Goal: Information Seeking & Learning: Learn about a topic

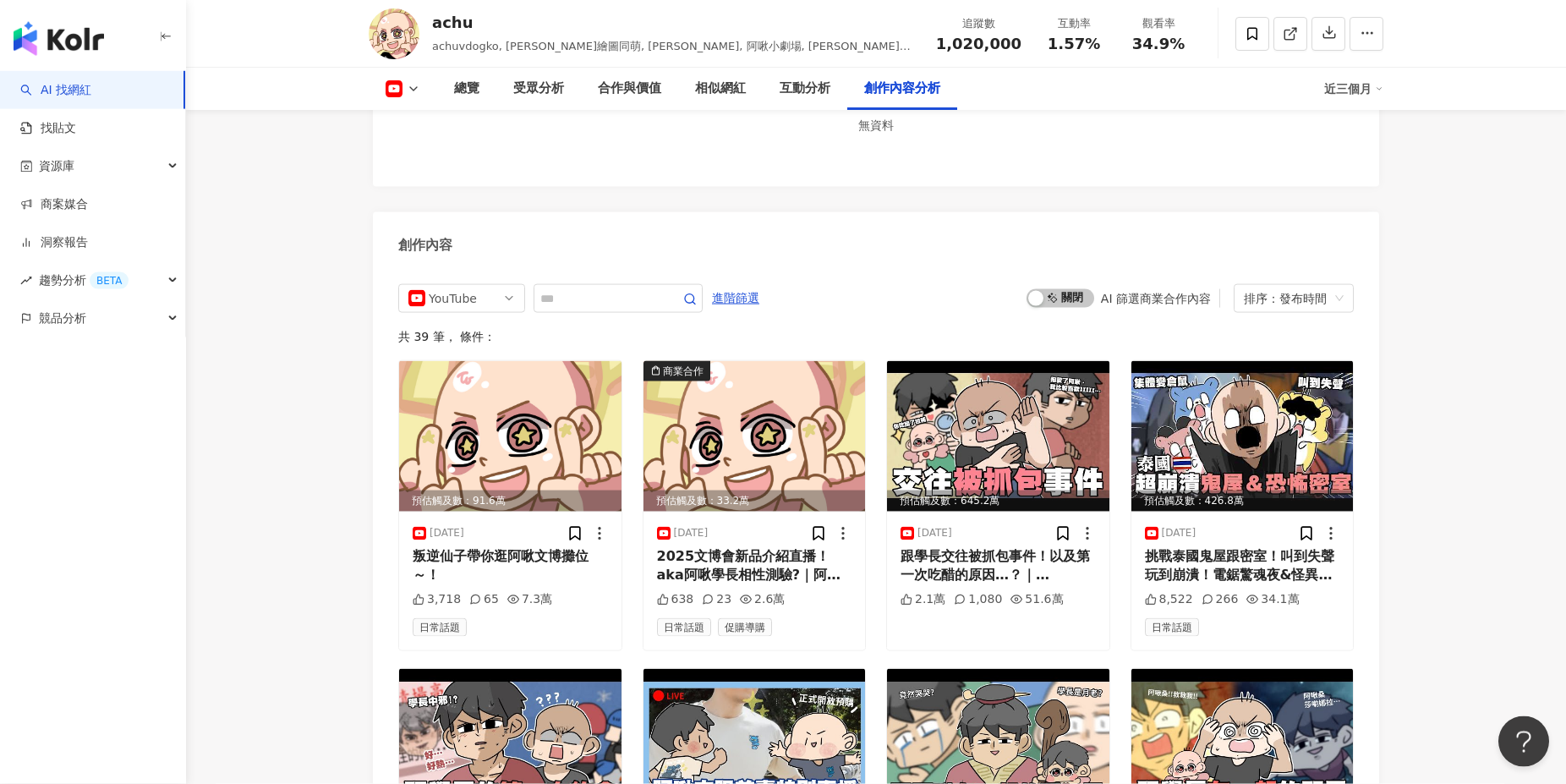
scroll to position [4390, 0]
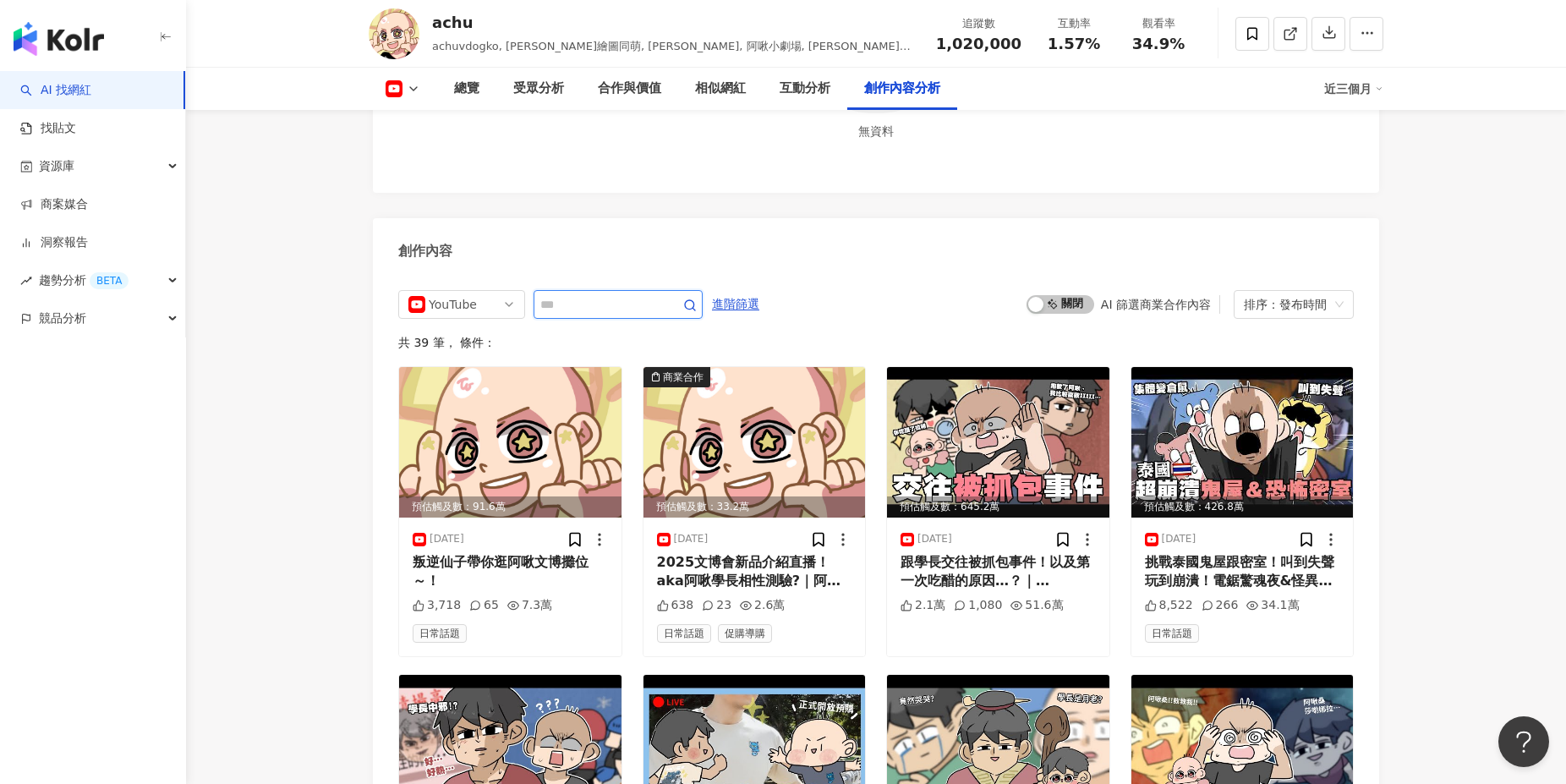
click at [643, 298] on input "text" at bounding box center [599, 304] width 118 height 20
type input "*"
click at [569, 294] on input "text" at bounding box center [599, 304] width 118 height 20
click at [759, 297] on span "進階篩選" at bounding box center [735, 304] width 47 height 27
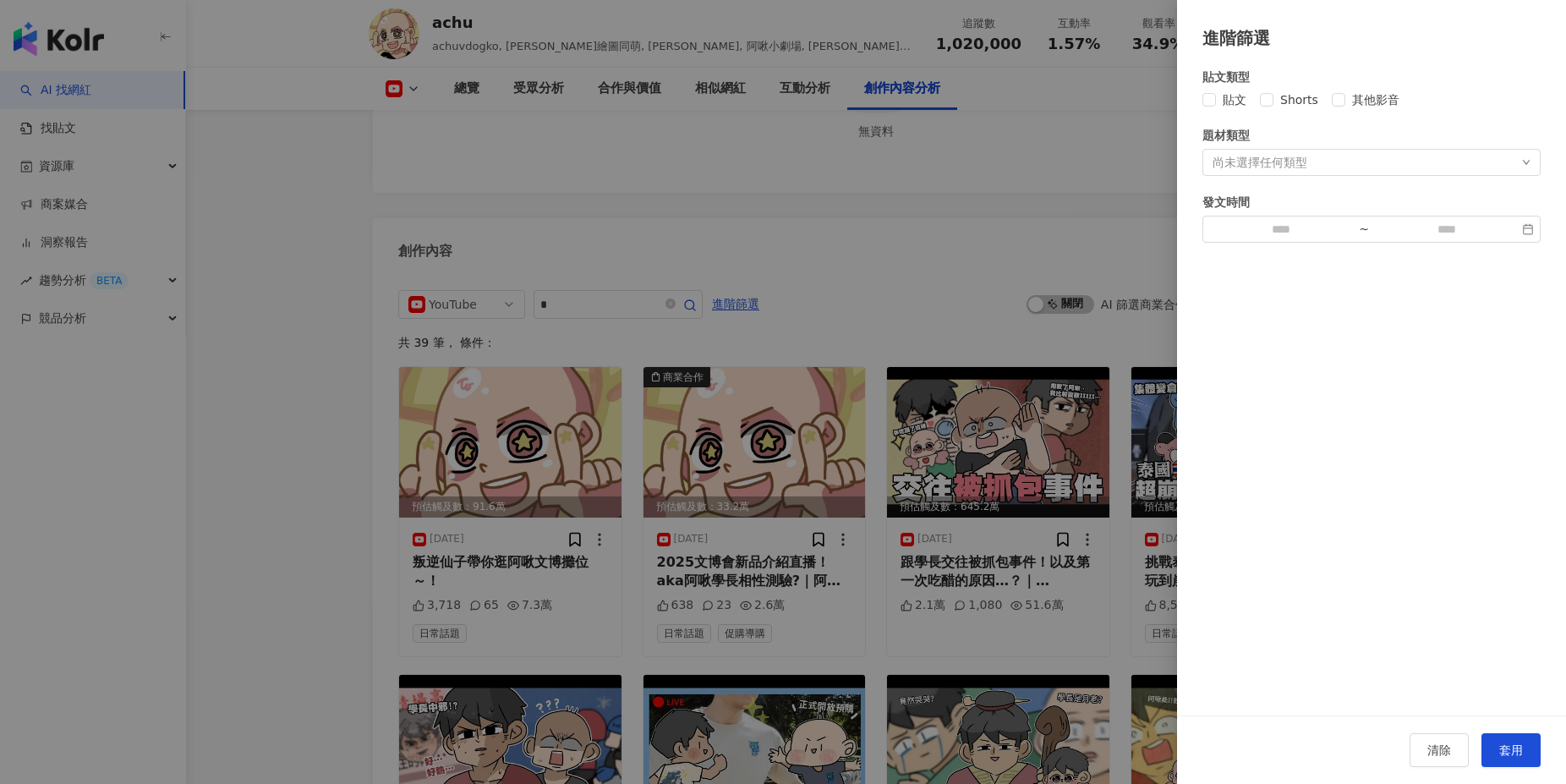
click at [1317, 153] on div "尚未選擇任何類型" at bounding box center [1372, 162] width 339 height 27
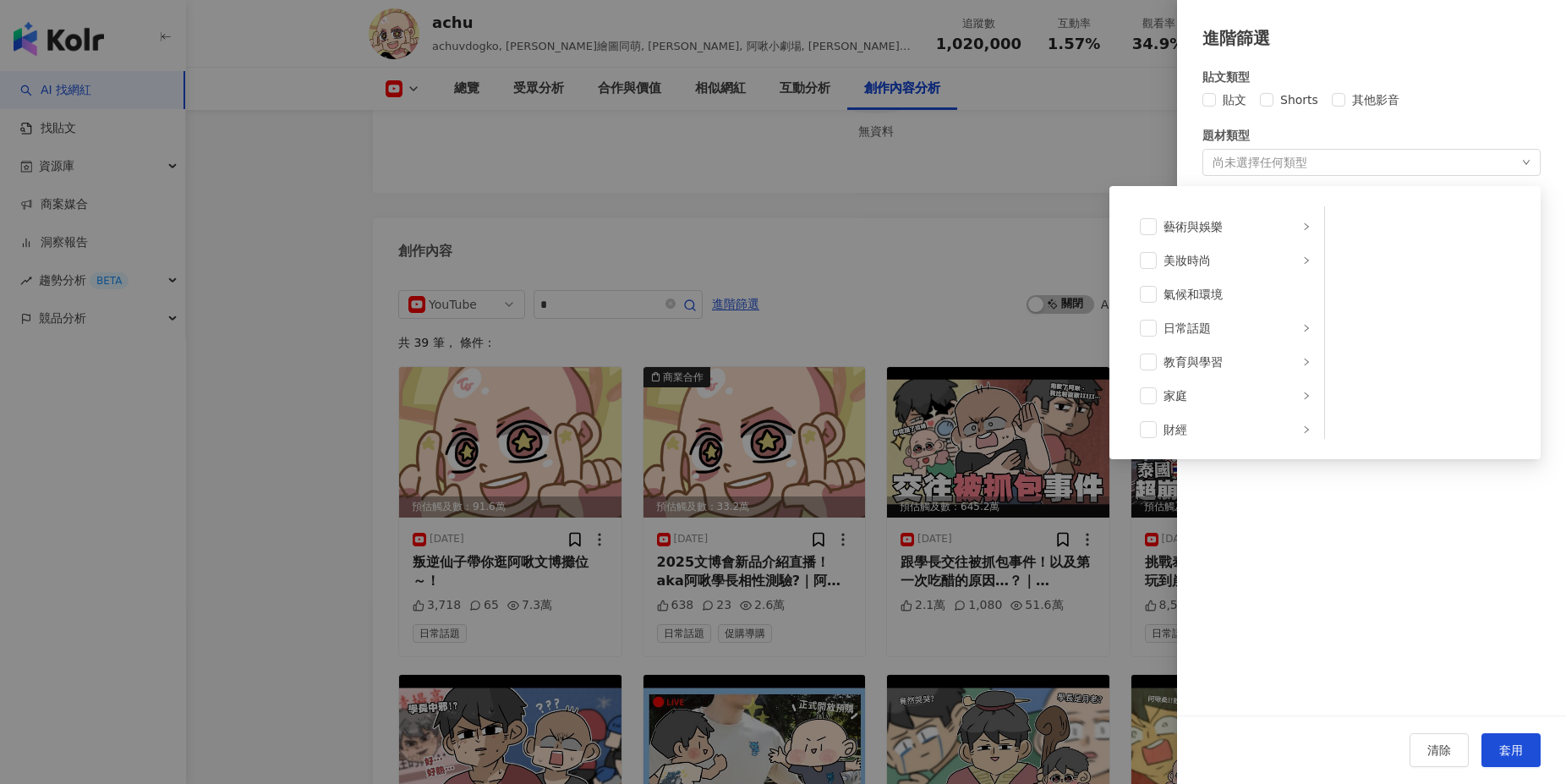
click at [1317, 153] on div "尚未選擇任何類型 藝術與娛樂 美妝時尚 氣候和環境 日常話題 教育與學習 家庭 財經 美食 命理占卜 遊戲 法政社會 生活風格 影視娛樂 醫療與健康 寵物 攝…" at bounding box center [1372, 162] width 339 height 27
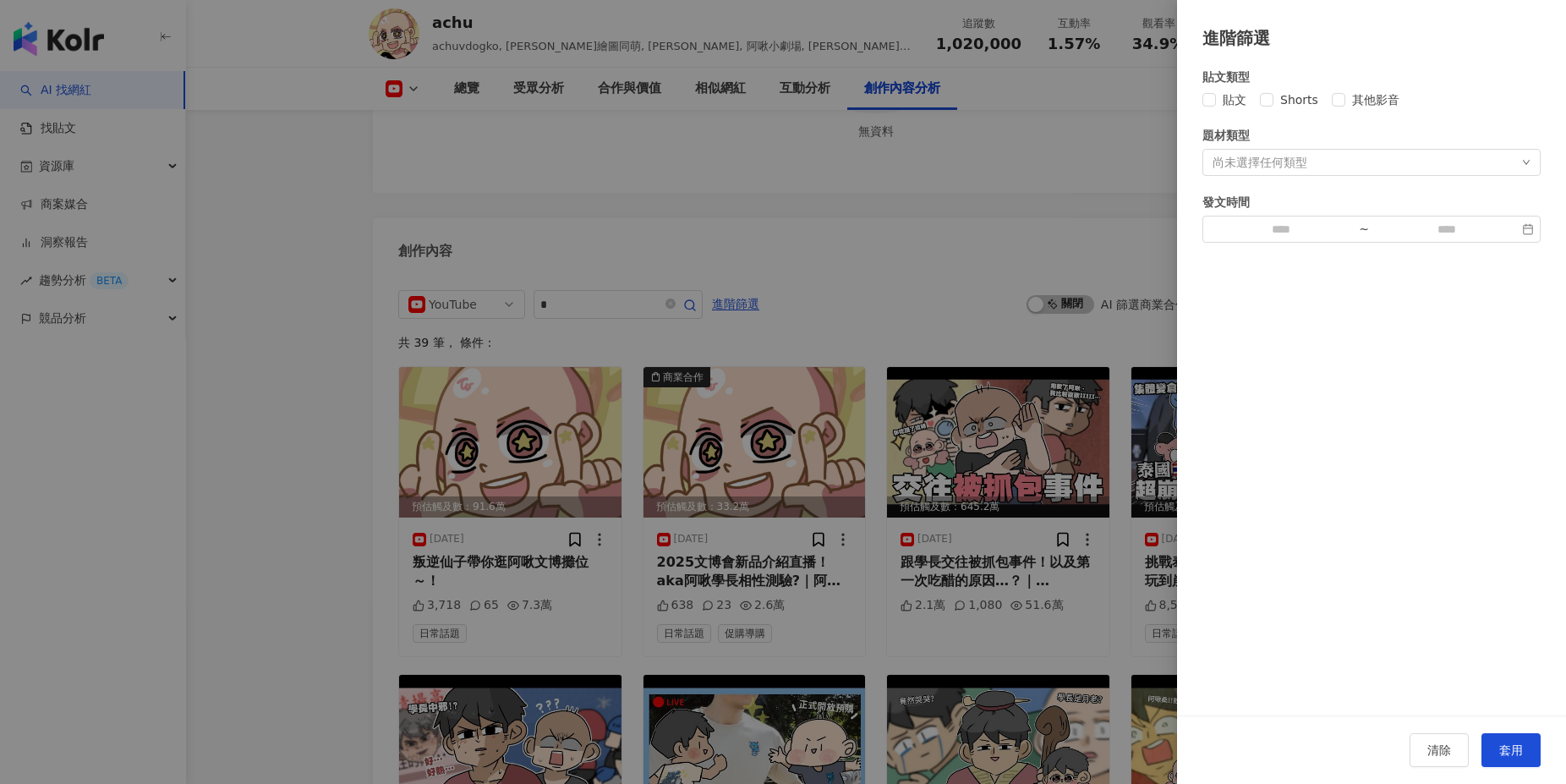
click at [1087, 260] on div at bounding box center [783, 392] width 1566 height 784
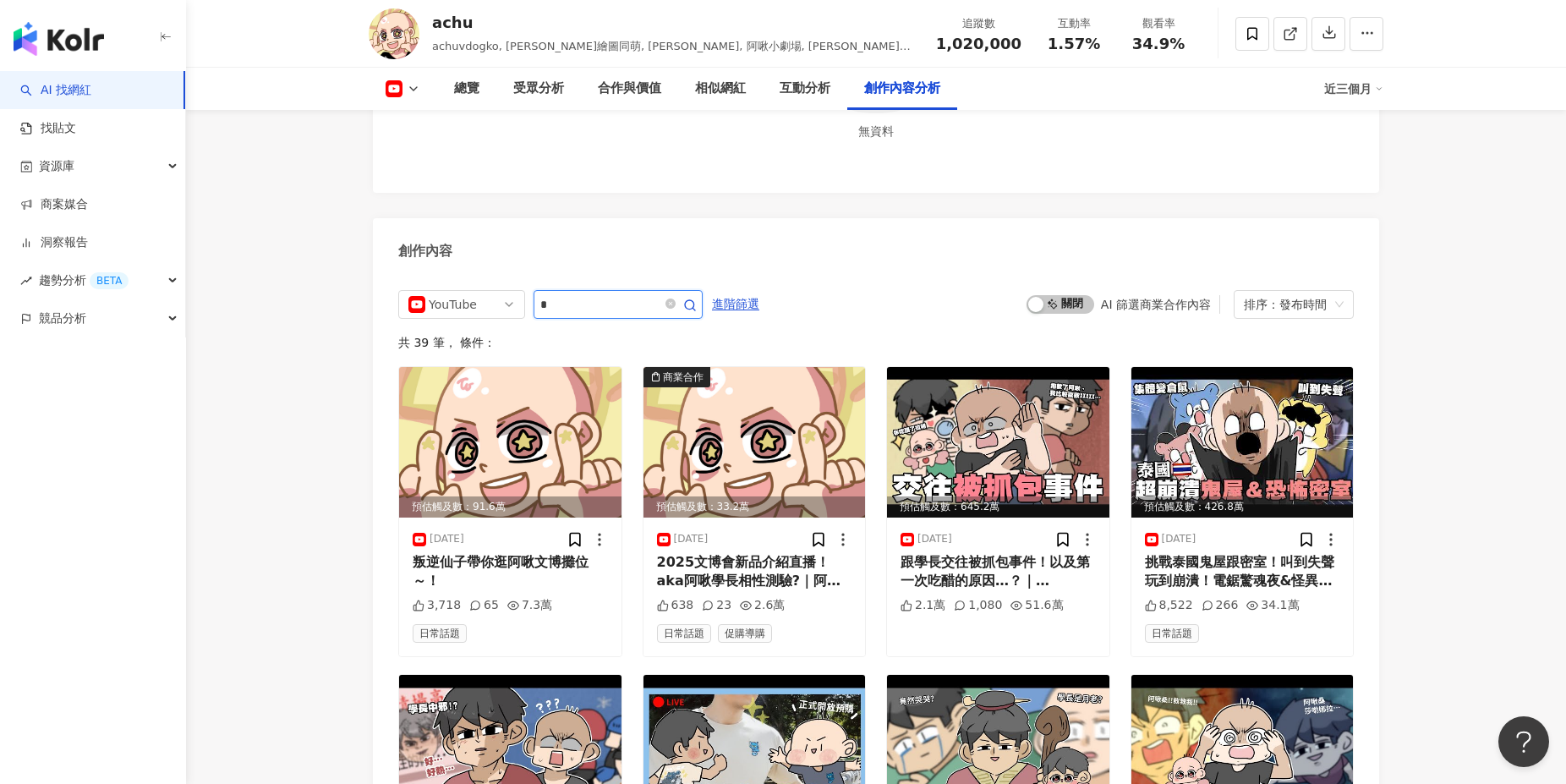
click at [659, 294] on input "*" at bounding box center [599, 304] width 118 height 20
type input "*"
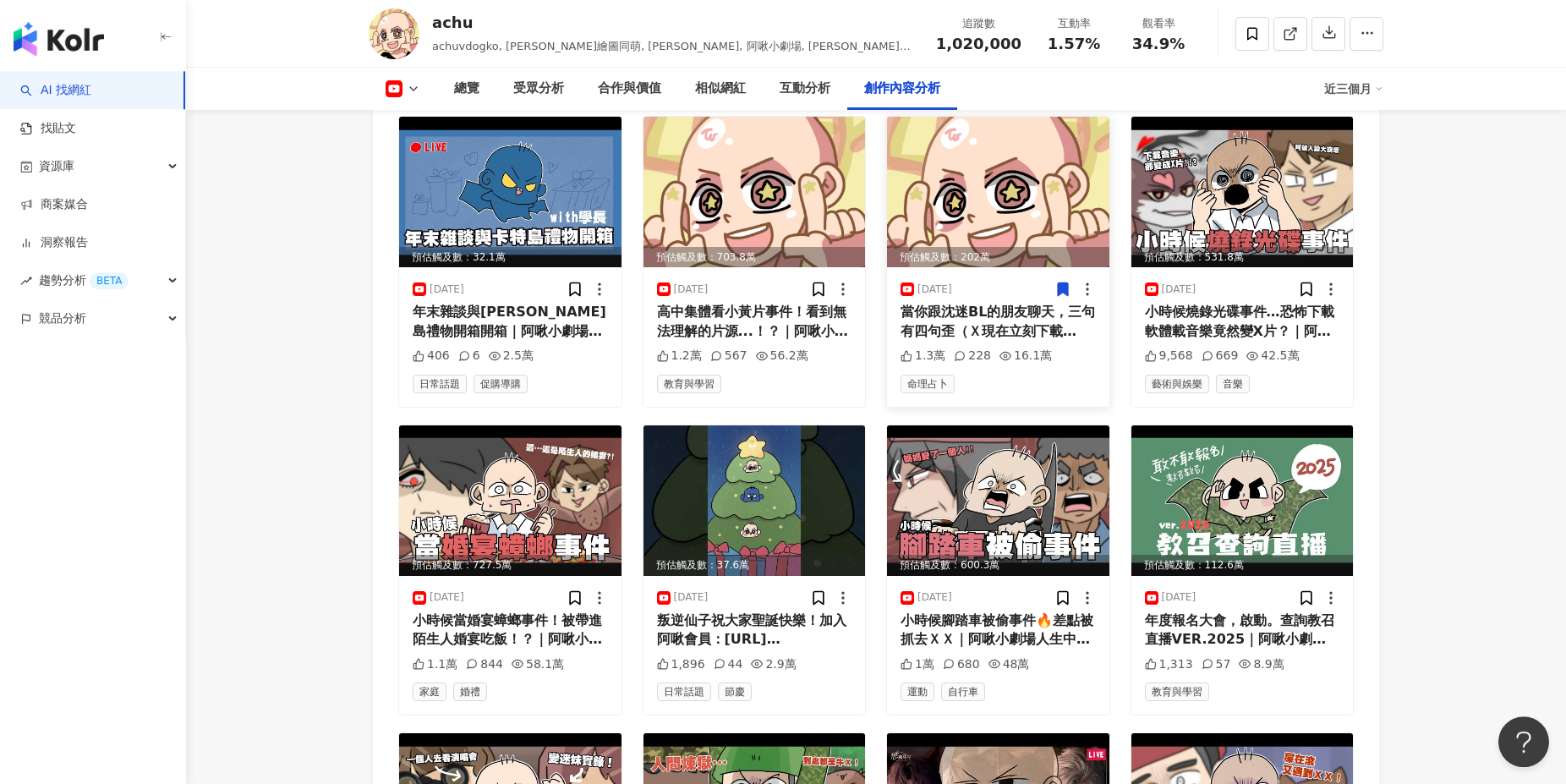
scroll to position [6222, 0]
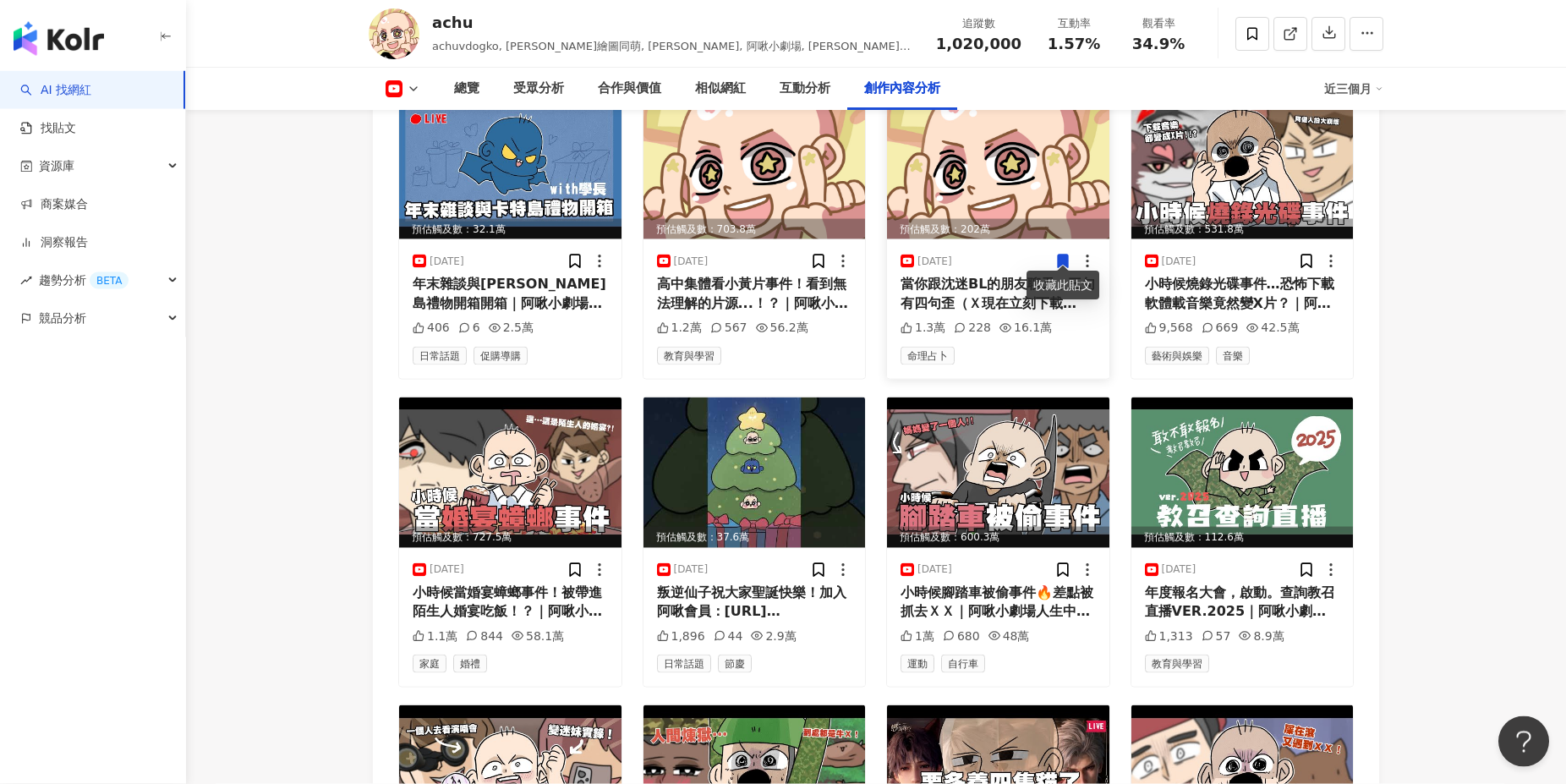
click at [1017, 295] on div "當你跟沈迷BL的朋友聊天，三句有四句歪（Ｘ現在立刻下載《[PERSON_NAME]：於[PERSON_NAME]之前》 看他們在快感中沈淪的樣子(?)。 不明…" at bounding box center [998, 293] width 195 height 38
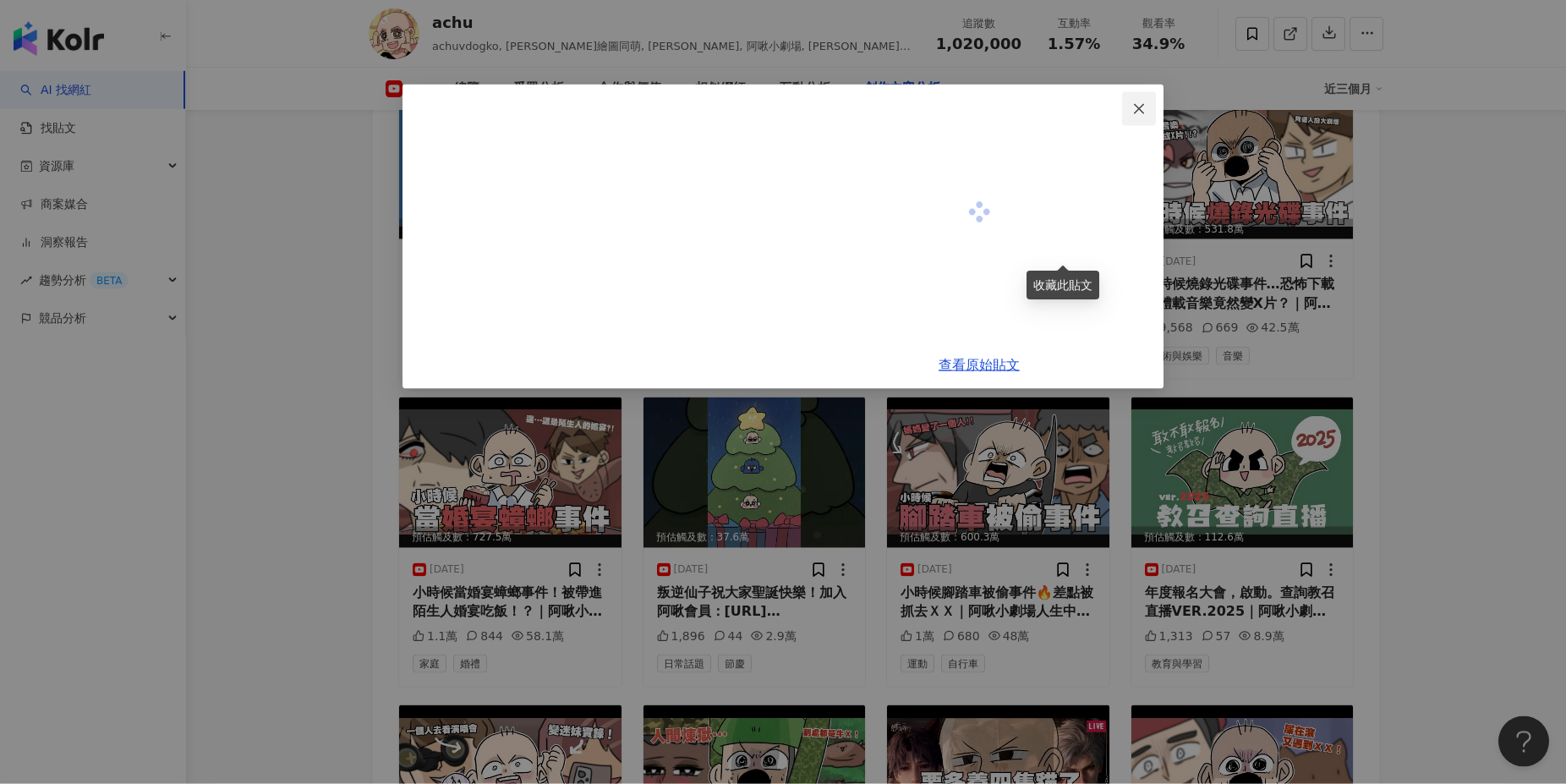
click at [1150, 109] on span "Close" at bounding box center [1139, 109] width 34 height 14
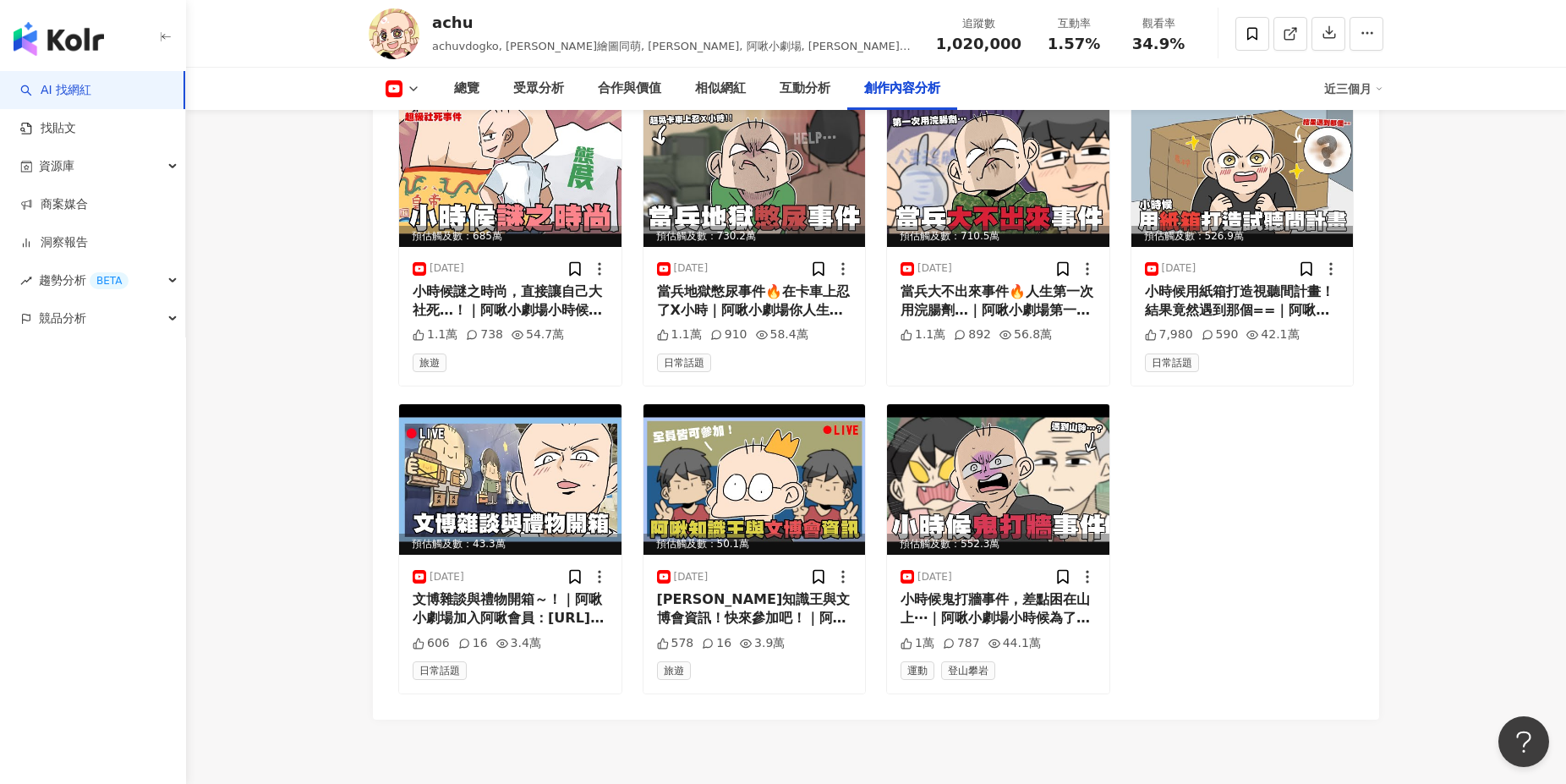
scroll to position [7234, 0]
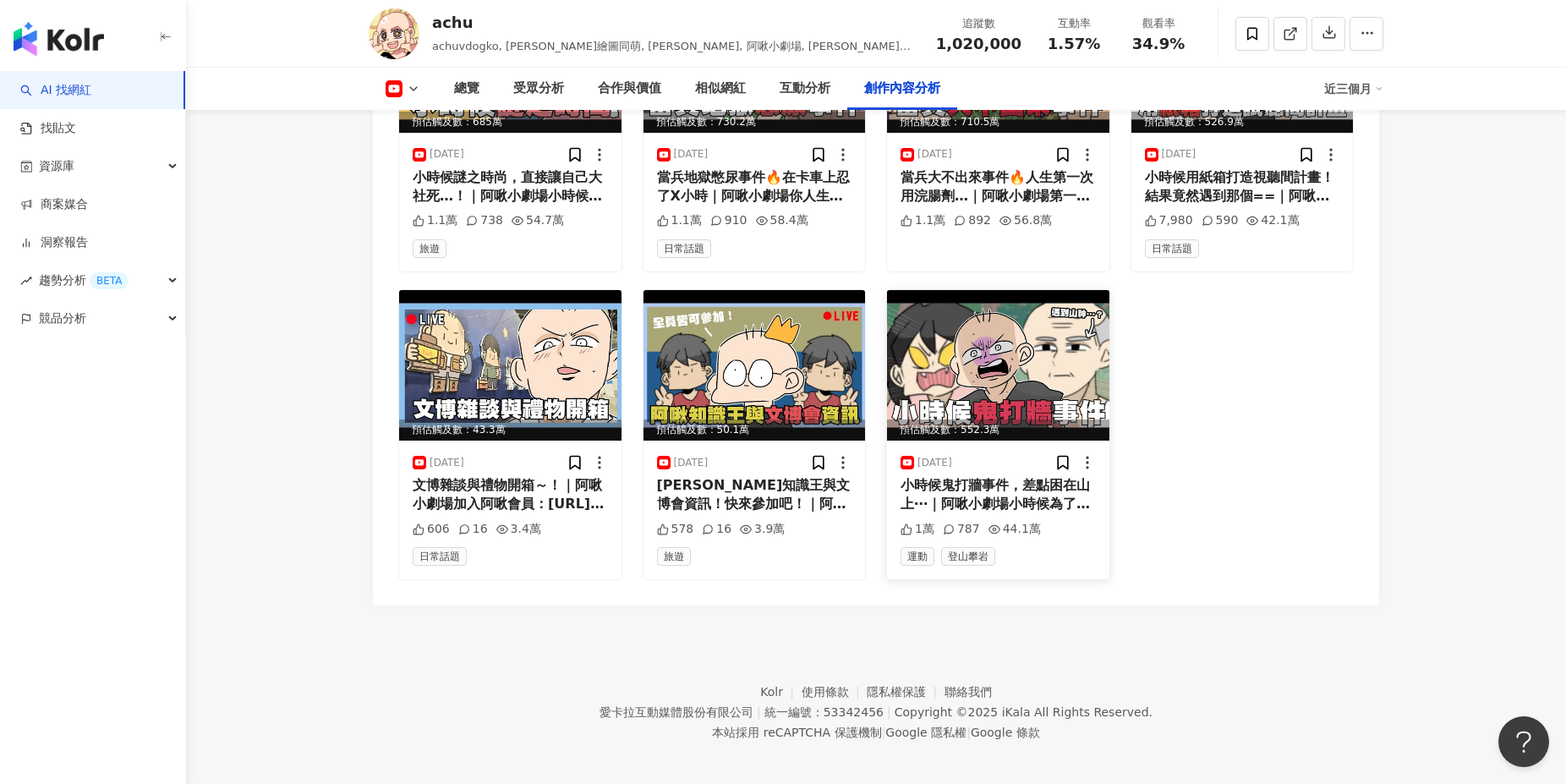
click at [1022, 395] on img at bounding box center [998, 365] width 222 height 151
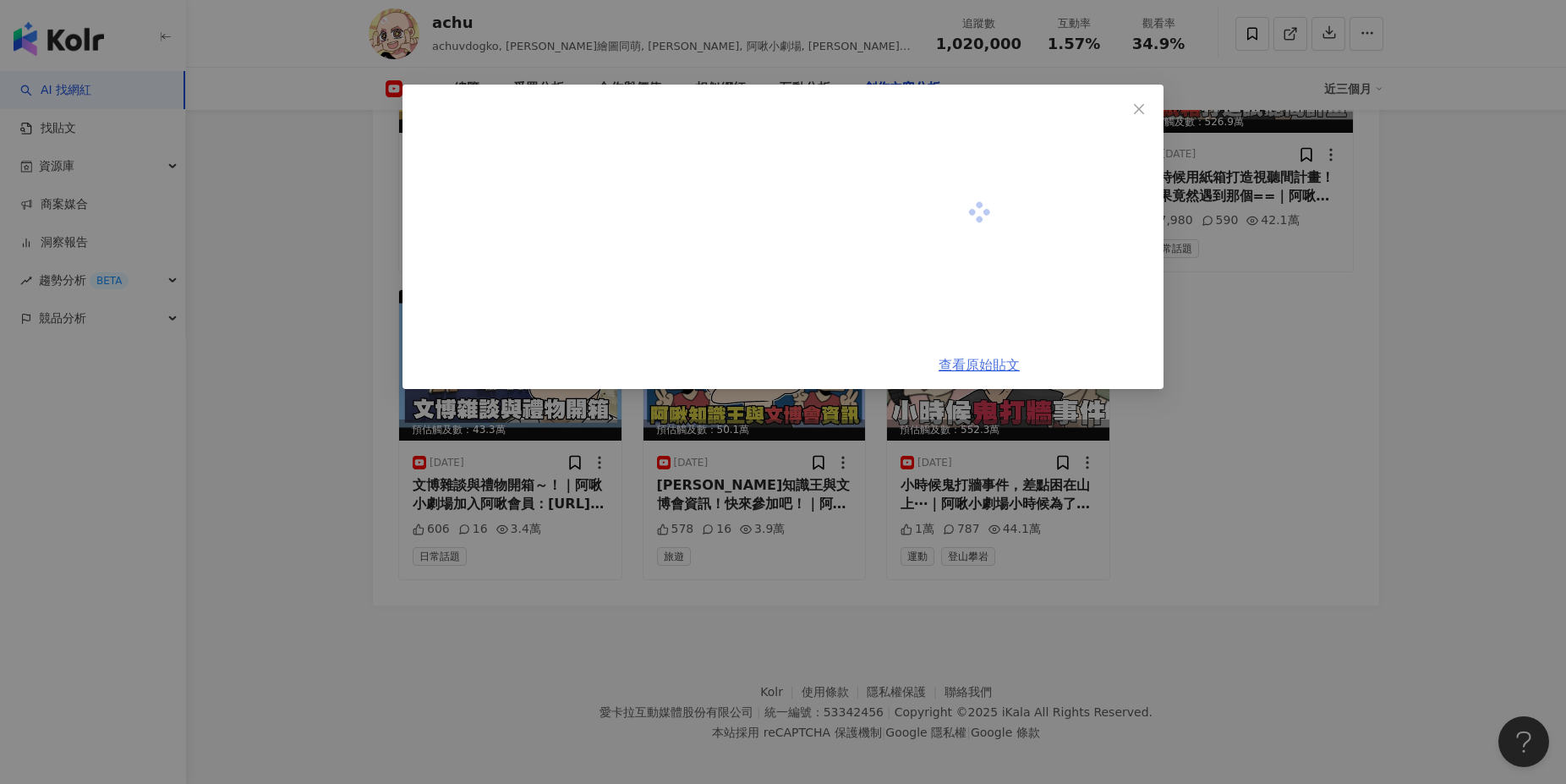
click at [1004, 367] on link "查看原始貼文" at bounding box center [980, 364] width 81 height 16
click at [1140, 113] on icon "close" at bounding box center [1139, 109] width 14 height 14
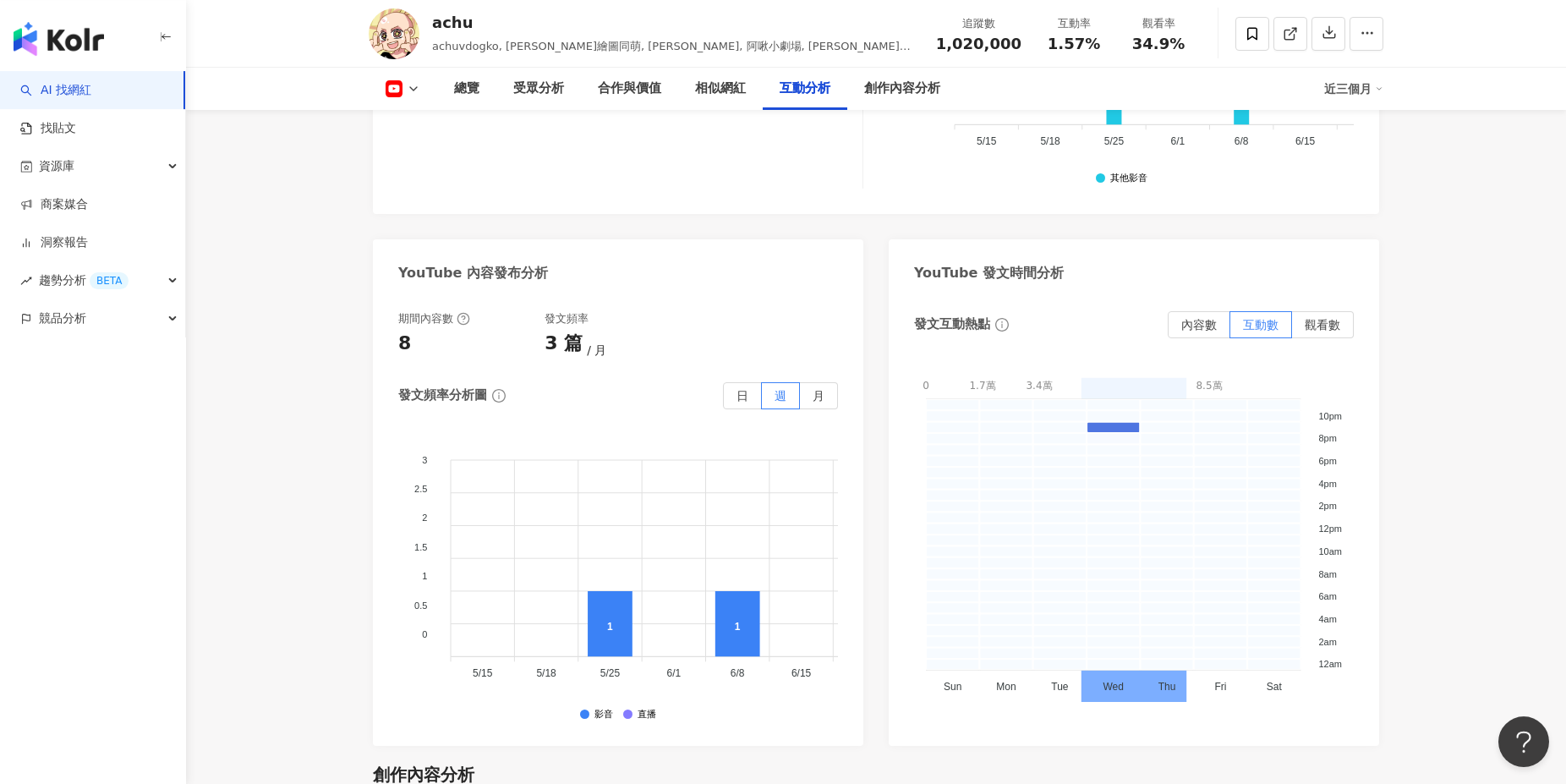
scroll to position [3492, 0]
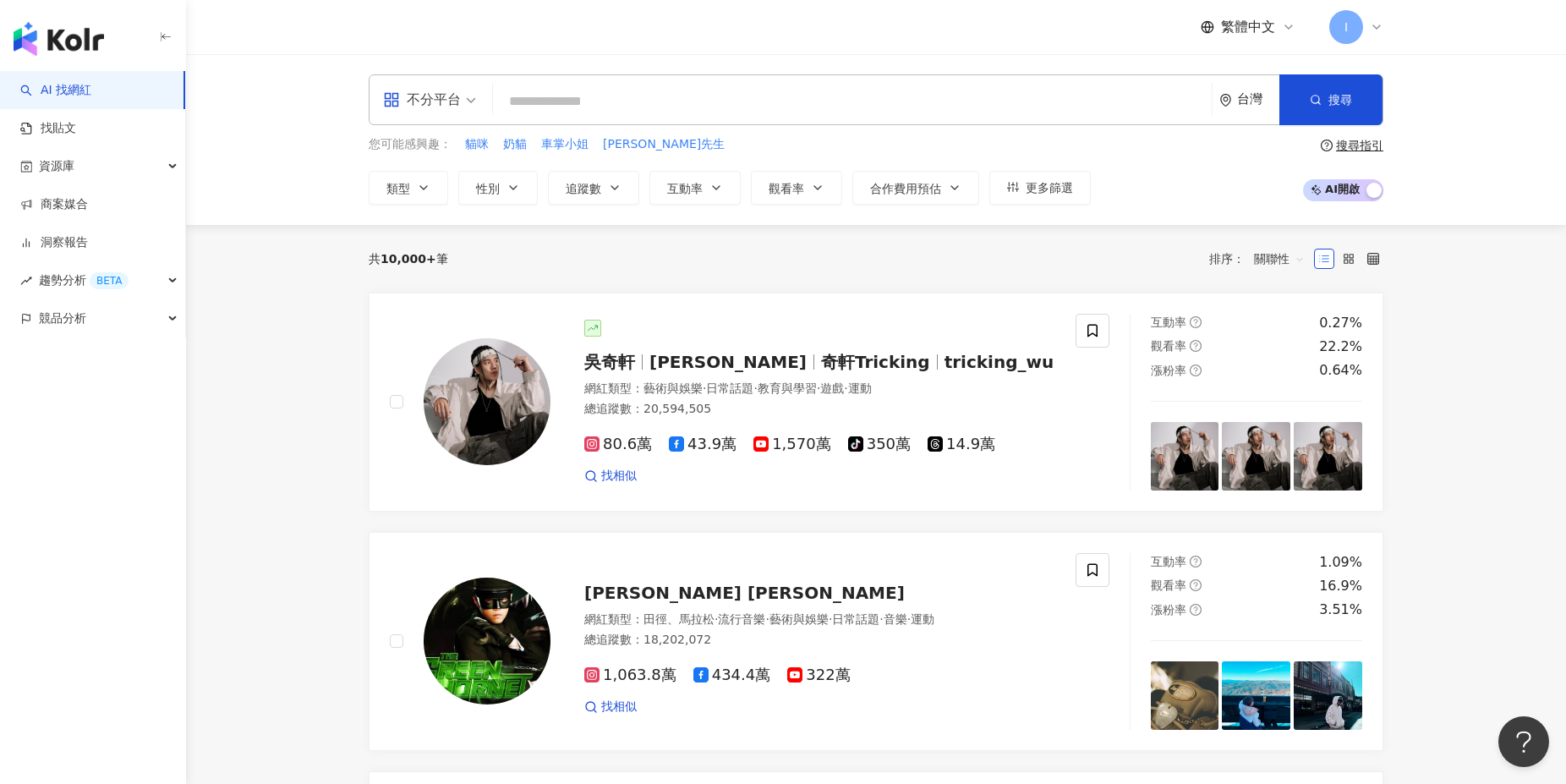
click at [684, 121] on div "不分平台 台灣 搜尋 1742d5a1-d2a7-47f5-a242-97ba6fa9e42e 阿啾 3,366 追蹤者 阿啾 tiktok-icon 139…" at bounding box center [876, 99] width 1015 height 51
click at [606, 103] on input "search" at bounding box center [852, 101] width 706 height 32
click at [558, 107] on input "*" at bounding box center [852, 101] width 706 height 32
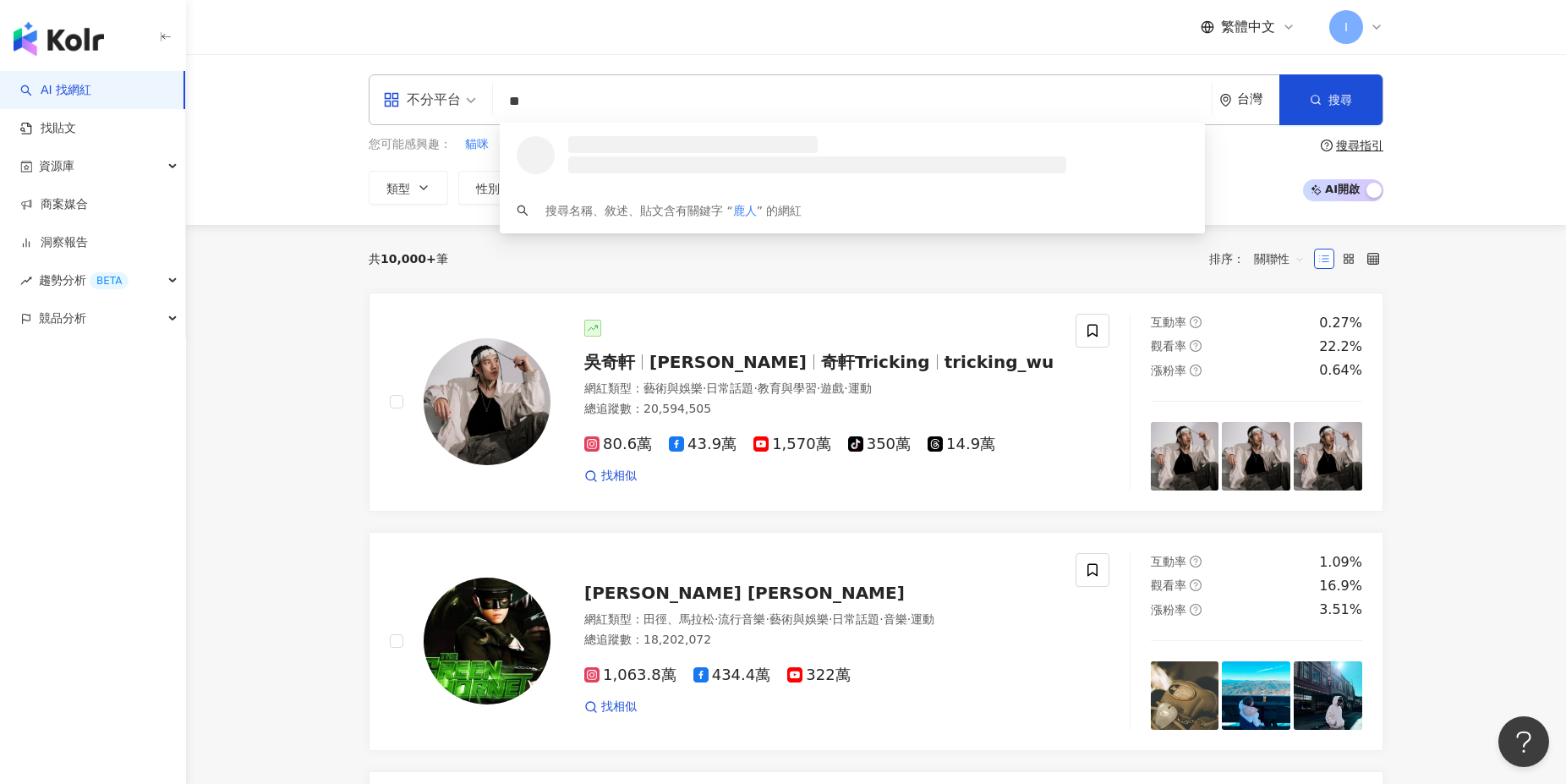
click at [541, 106] on input "**" at bounding box center [852, 101] width 706 height 32
type input "**"
click at [598, 107] on input "**" at bounding box center [852, 101] width 706 height 32
click at [1344, 100] on span "搜尋" at bounding box center [1340, 100] width 24 height 14
